Goal: Transaction & Acquisition: Book appointment/travel/reservation

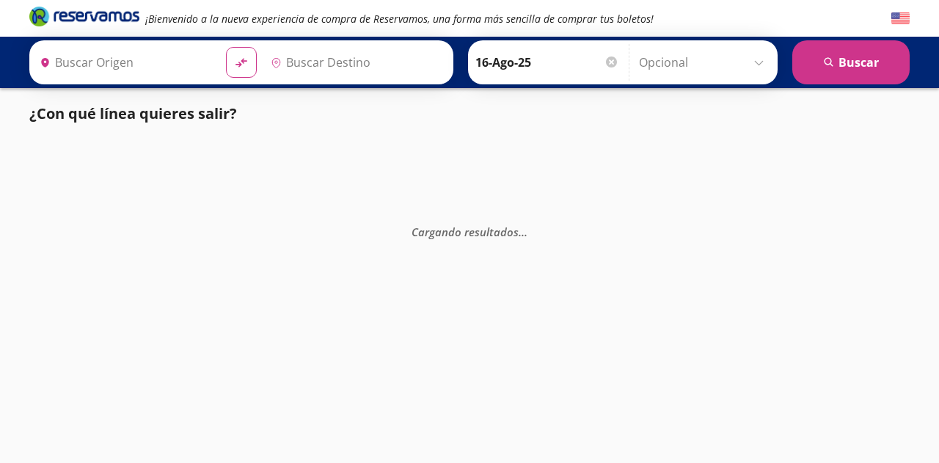
type input "[GEOGRAPHIC_DATA], [GEOGRAPHIC_DATA]"
type input "Santiago de Querétaro, [GEOGRAPHIC_DATA]"
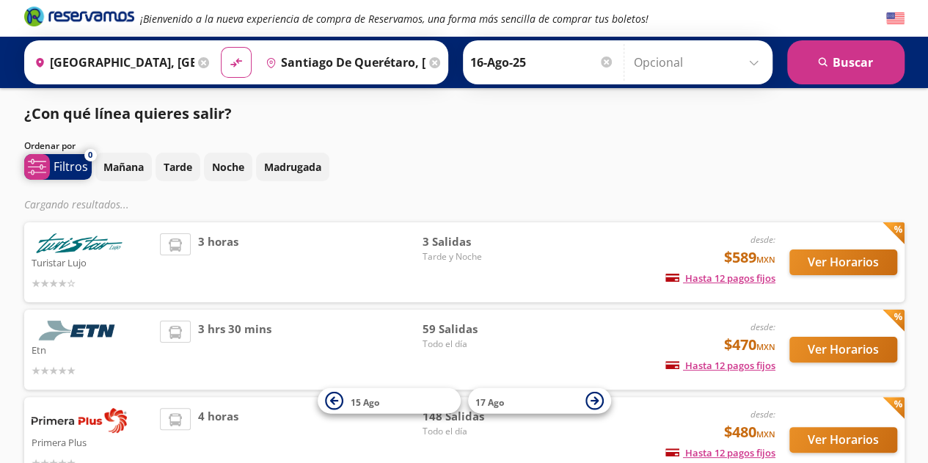
click at [64, 167] on p "Filtros" at bounding box center [71, 167] width 34 height 18
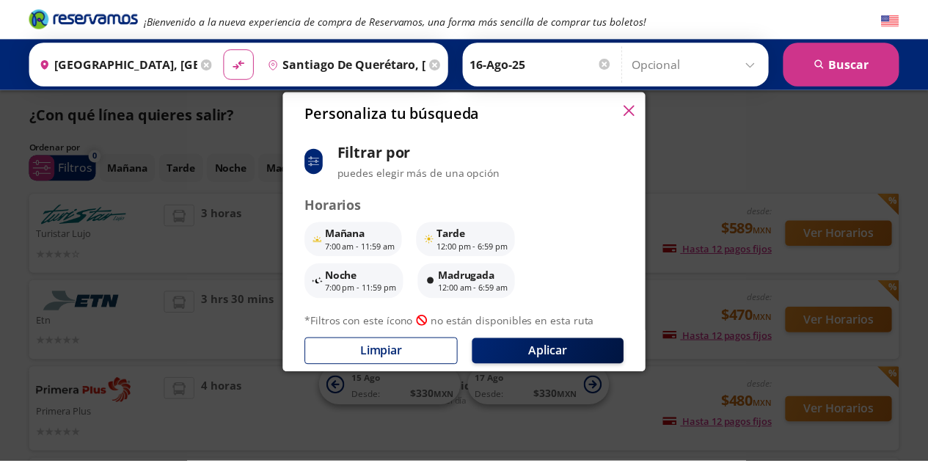
scroll to position [115, 0]
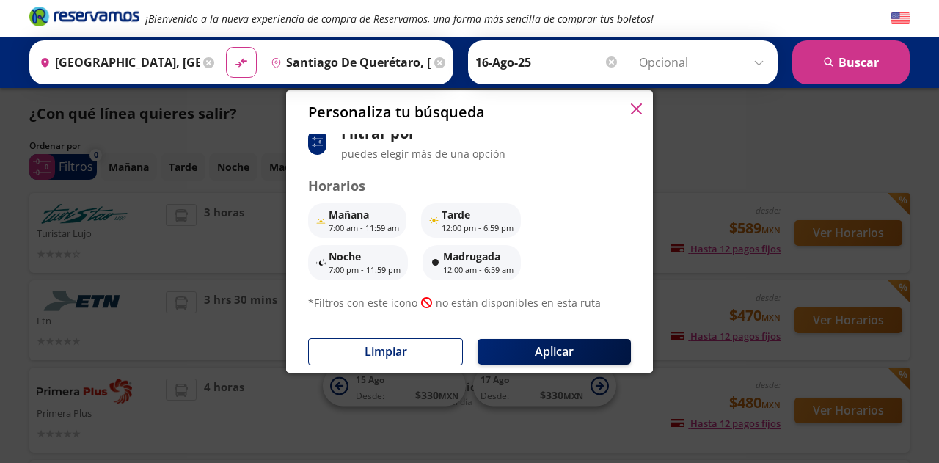
click at [635, 109] on icon "button" at bounding box center [636, 108] width 11 height 11
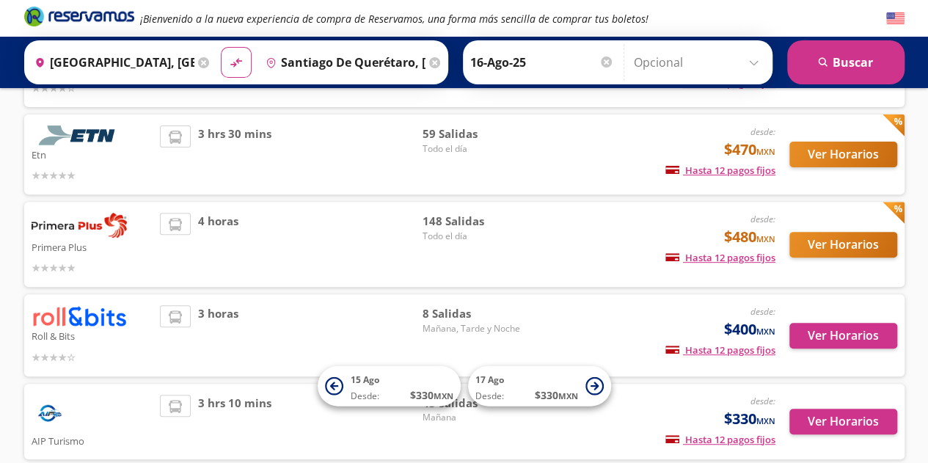
scroll to position [167, 0]
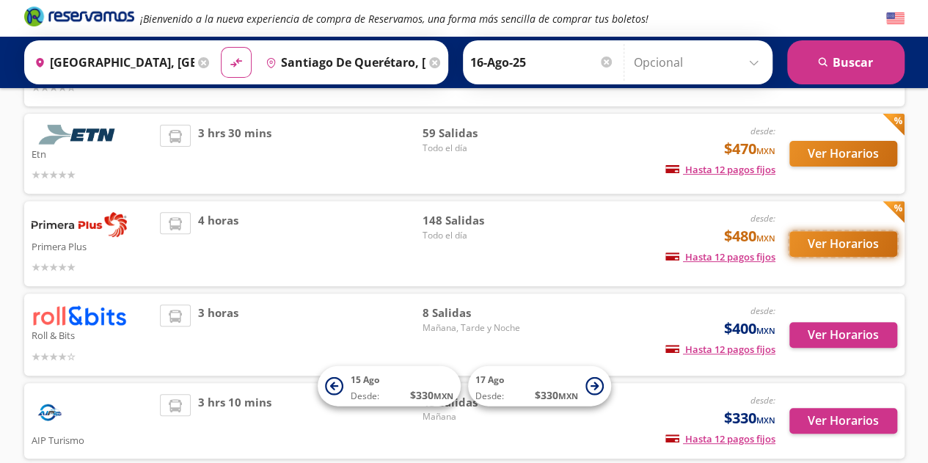
click at [840, 248] on button "Ver Horarios" at bounding box center [843, 244] width 108 height 26
